Goal: Task Accomplishment & Management: Manage account settings

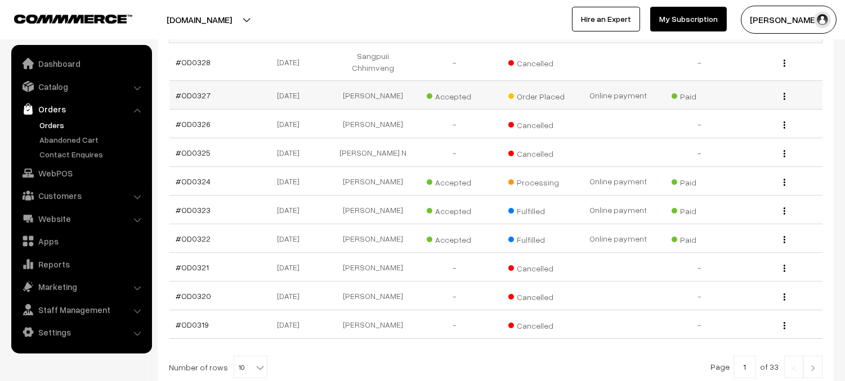
scroll to position [114, 0]
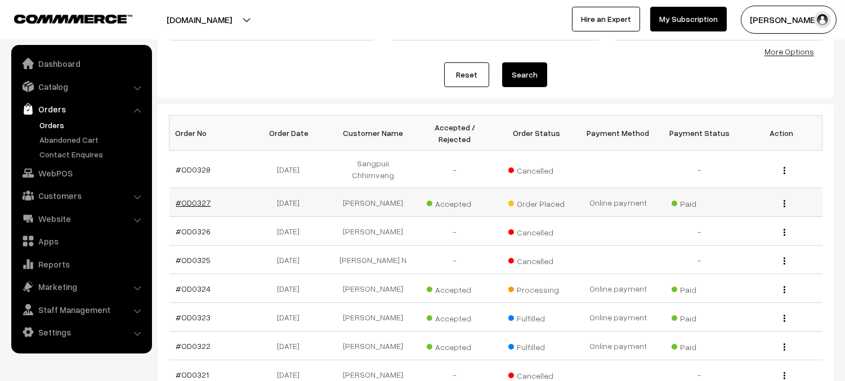
click at [200, 198] on link "#OD0327" at bounding box center [193, 203] width 35 height 10
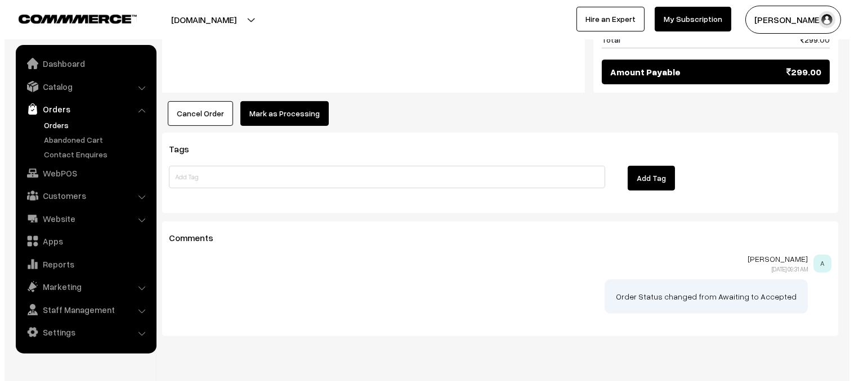
scroll to position [667, 0]
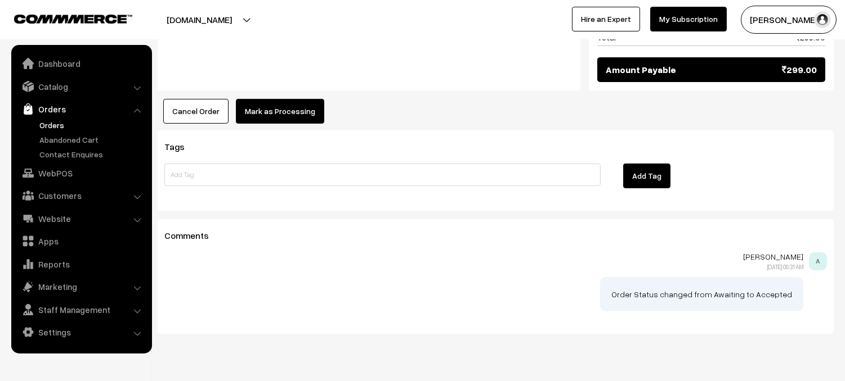
click at [277, 101] on button "Mark as Processing" at bounding box center [280, 111] width 88 height 25
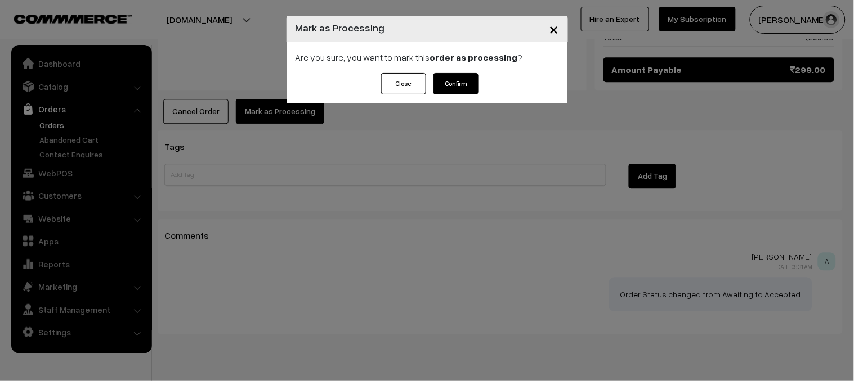
click at [466, 89] on button "Confirm" at bounding box center [455, 83] width 45 height 21
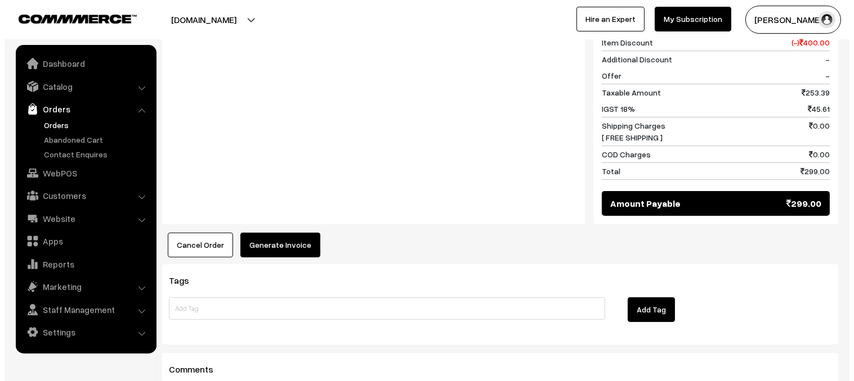
scroll to position [544, 0]
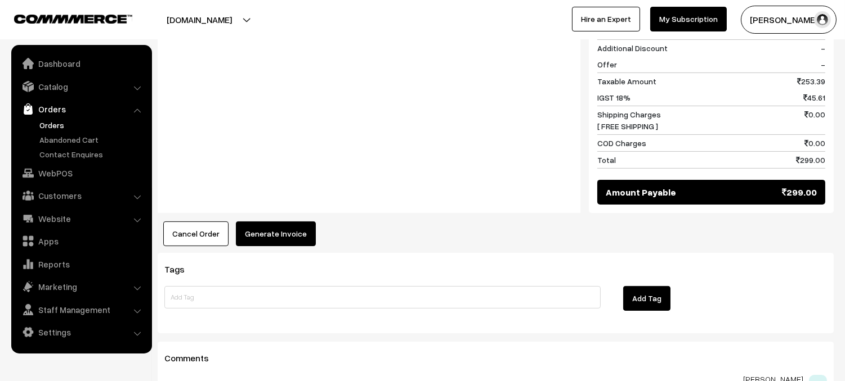
click at [291, 226] on button "Generate Invoice" at bounding box center [276, 234] width 80 height 25
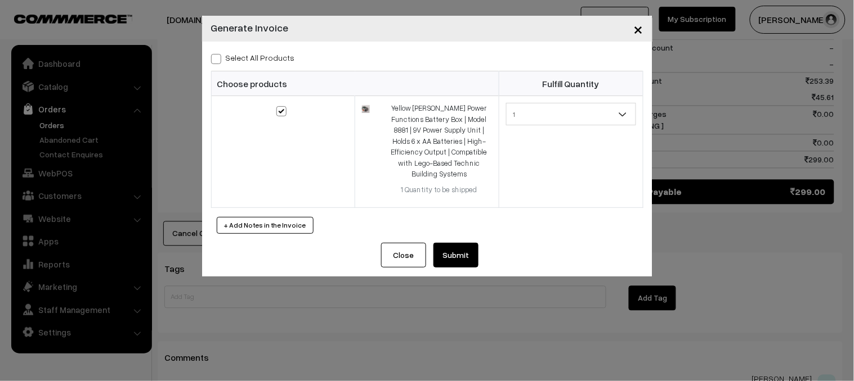
click at [455, 244] on button "Submit" at bounding box center [455, 255] width 45 height 25
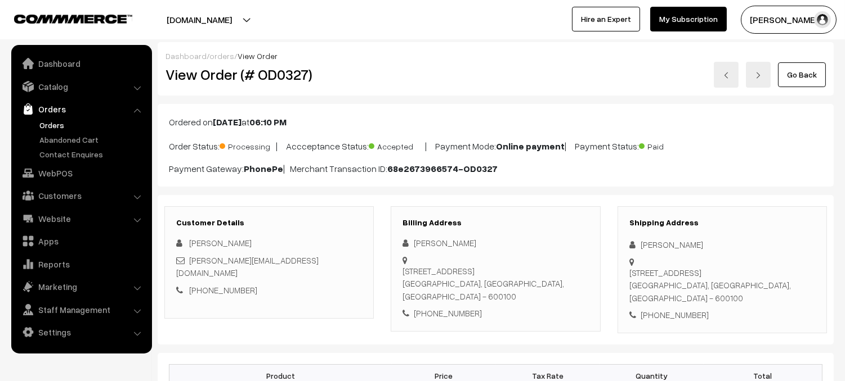
click at [51, 120] on link "Orders" at bounding box center [92, 125] width 111 height 12
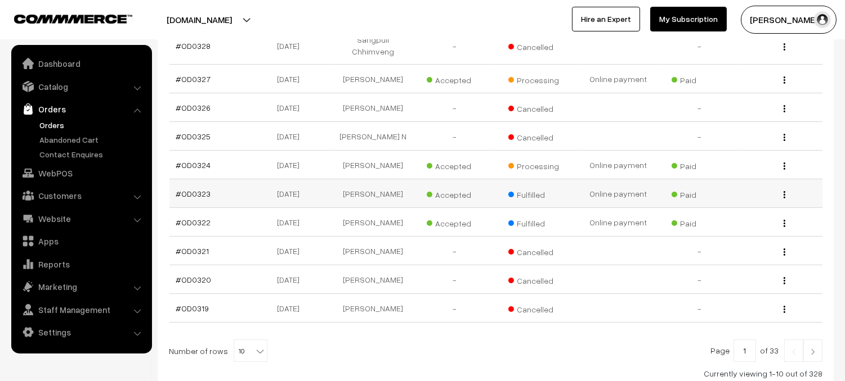
scroll to position [227, 0]
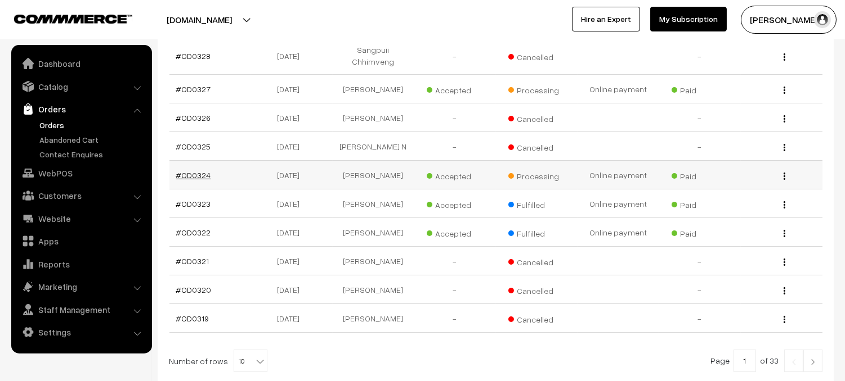
click at [182, 170] on link "#OD0324" at bounding box center [193, 175] width 35 height 10
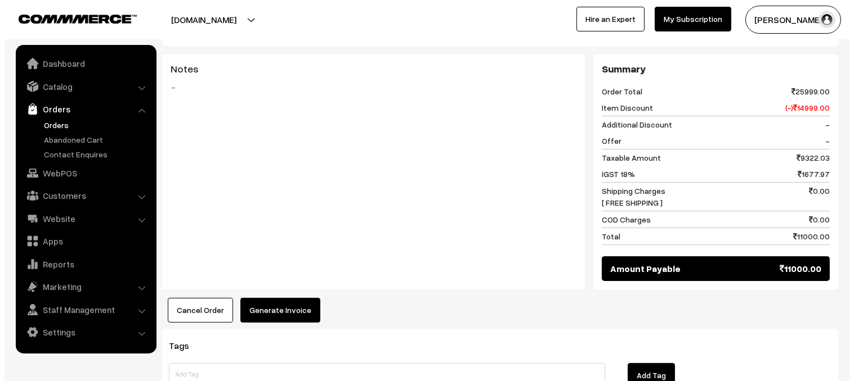
scroll to position [448, 0]
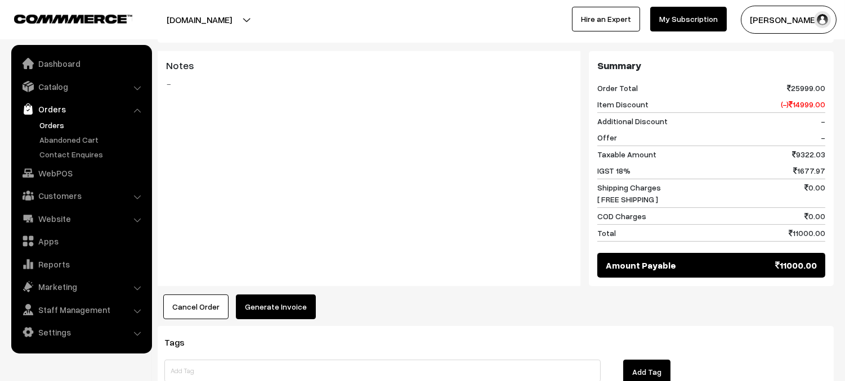
click at [281, 295] on button "Generate Invoice" at bounding box center [276, 307] width 80 height 25
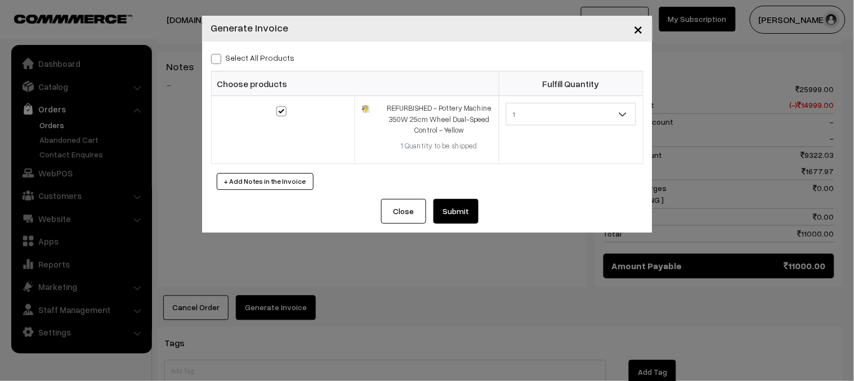
click at [466, 214] on button "Submit" at bounding box center [455, 211] width 45 height 25
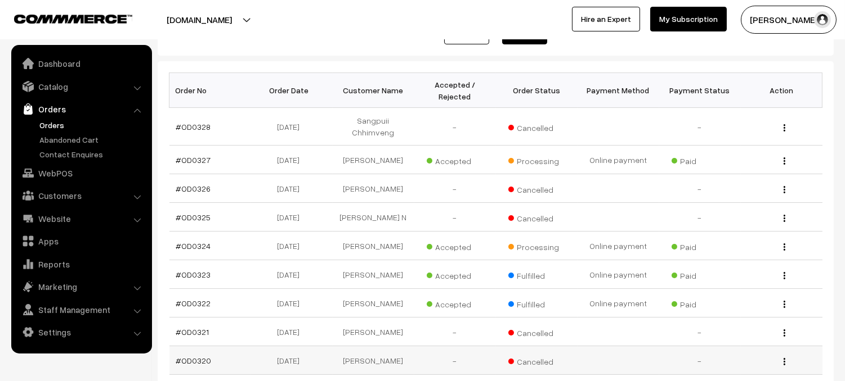
scroll to position [139, 0]
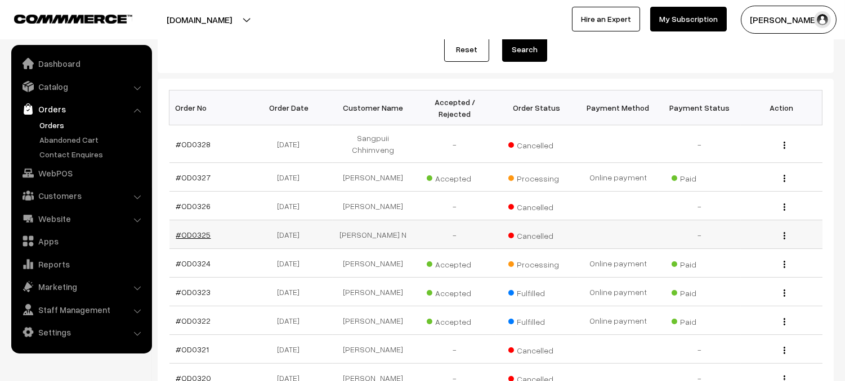
click at [194, 230] on link "#OD0325" at bounding box center [193, 235] width 35 height 10
